Goal: Register for event/course

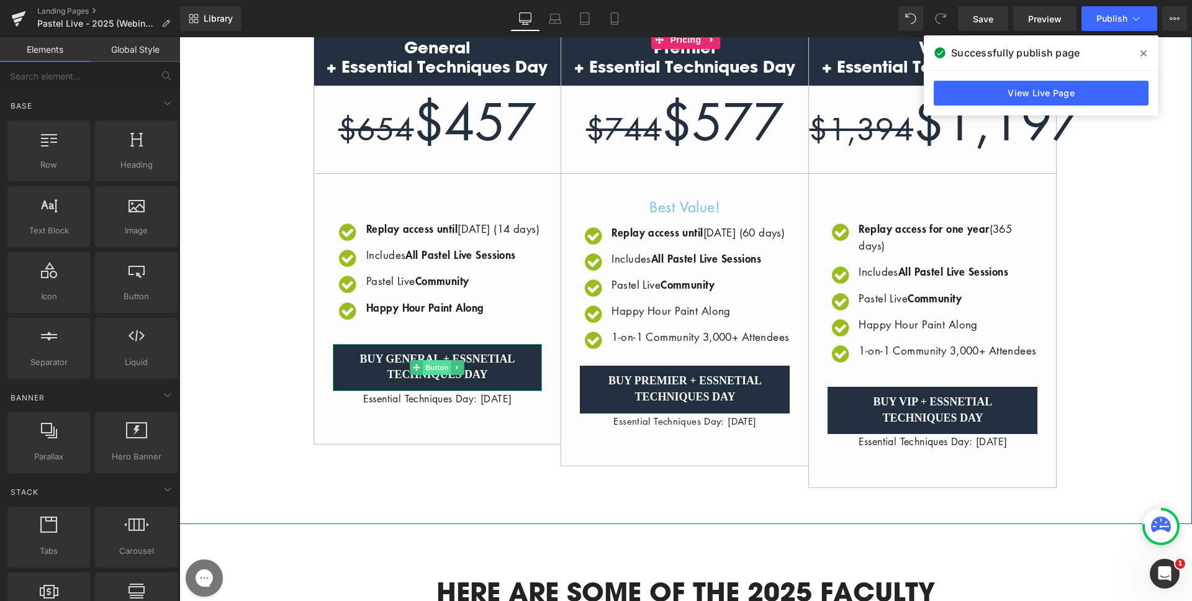
click at [425, 375] on span "Button" at bounding box center [438, 367] width 29 height 15
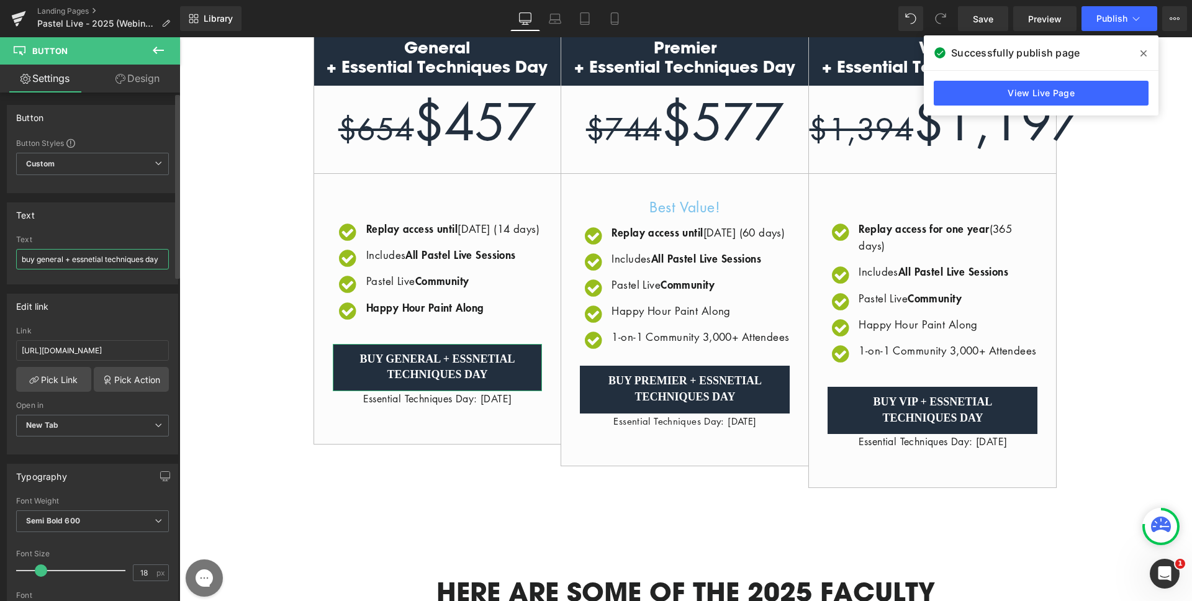
click at [96, 257] on input "buy general + essnetial techniques day" at bounding box center [92, 259] width 153 height 20
type input "buy general + essential techniques day"
click at [108, 254] on input "buy general + essential techniques day" at bounding box center [92, 259] width 153 height 20
drag, startPoint x: 73, startPoint y: 256, endPoint x: 104, endPoint y: 257, distance: 30.4
click at [104, 257] on input "buy general + essential techniques day" at bounding box center [92, 259] width 153 height 20
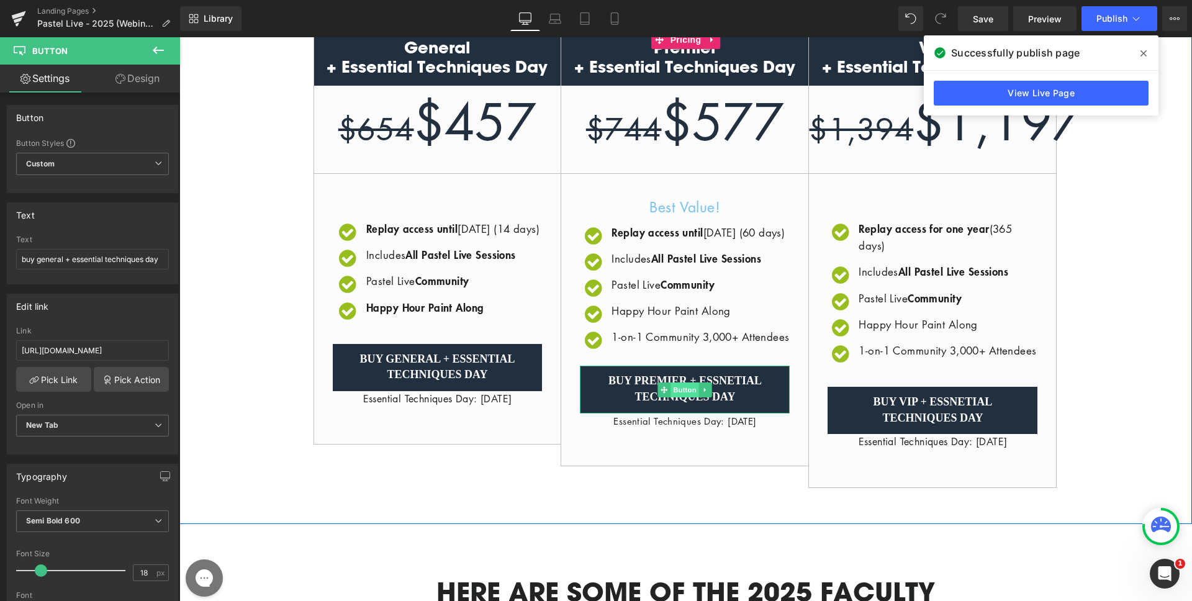
click at [685, 397] on span "Button" at bounding box center [685, 390] width 29 height 15
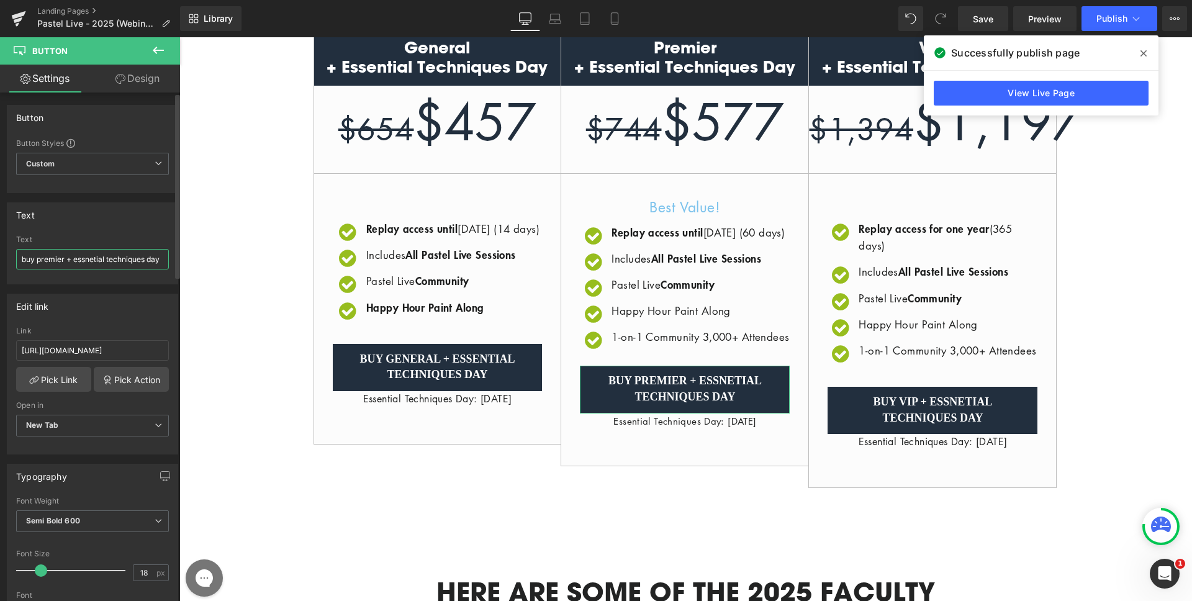
drag, startPoint x: 104, startPoint y: 257, endPoint x: 74, endPoint y: 258, distance: 30.5
click at [74, 258] on input "buy premier + essnetial techniques day" at bounding box center [92, 259] width 153 height 20
paste input "en"
type input "buy premier + essential techniques day"
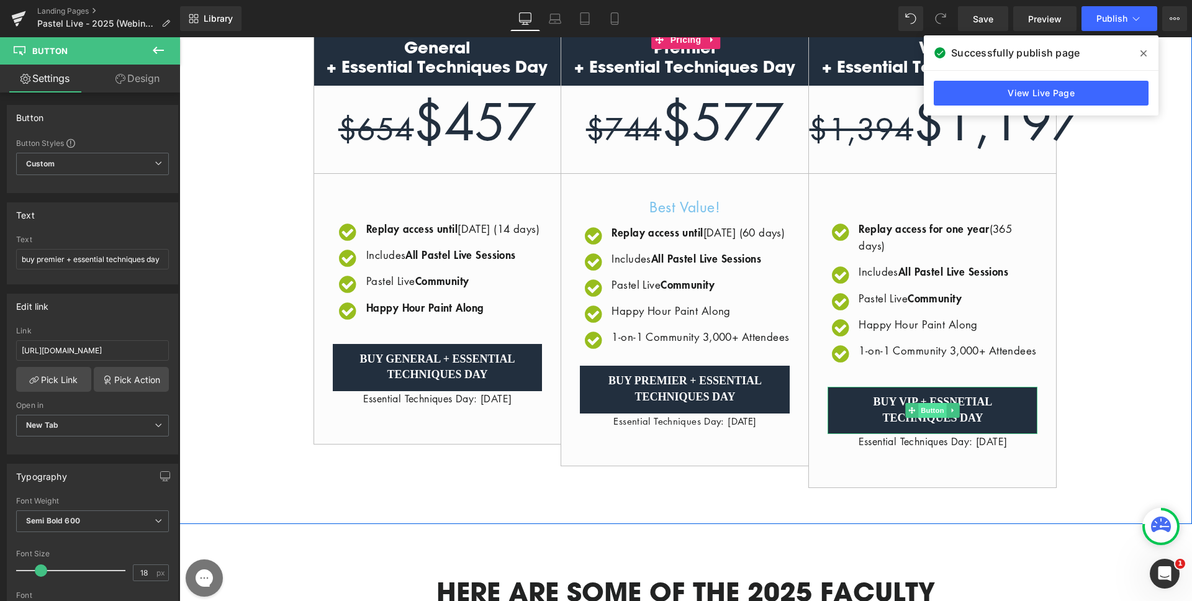
click at [933, 418] on span "Button" at bounding box center [933, 410] width 29 height 15
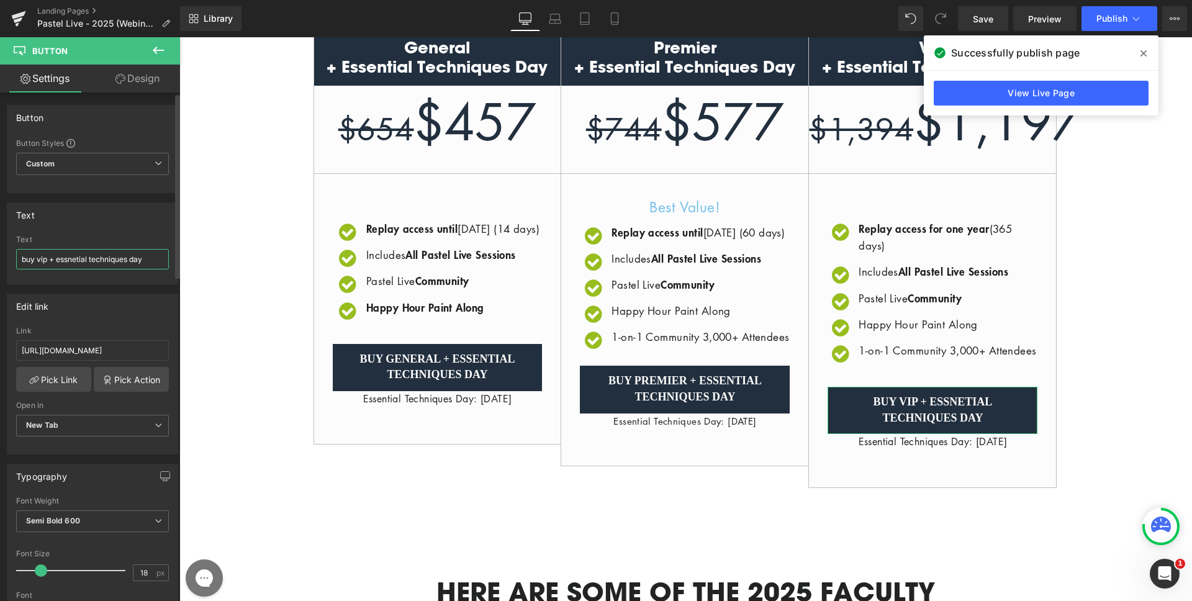
drag, startPoint x: 87, startPoint y: 258, endPoint x: 57, endPoint y: 257, distance: 30.4
click at [57, 257] on input "buy vip + essnetial techniques day" at bounding box center [92, 259] width 153 height 20
paste input "ential"
type input "buy vip + essential techniques day"
